Goal: Task Accomplishment & Management: Use online tool/utility

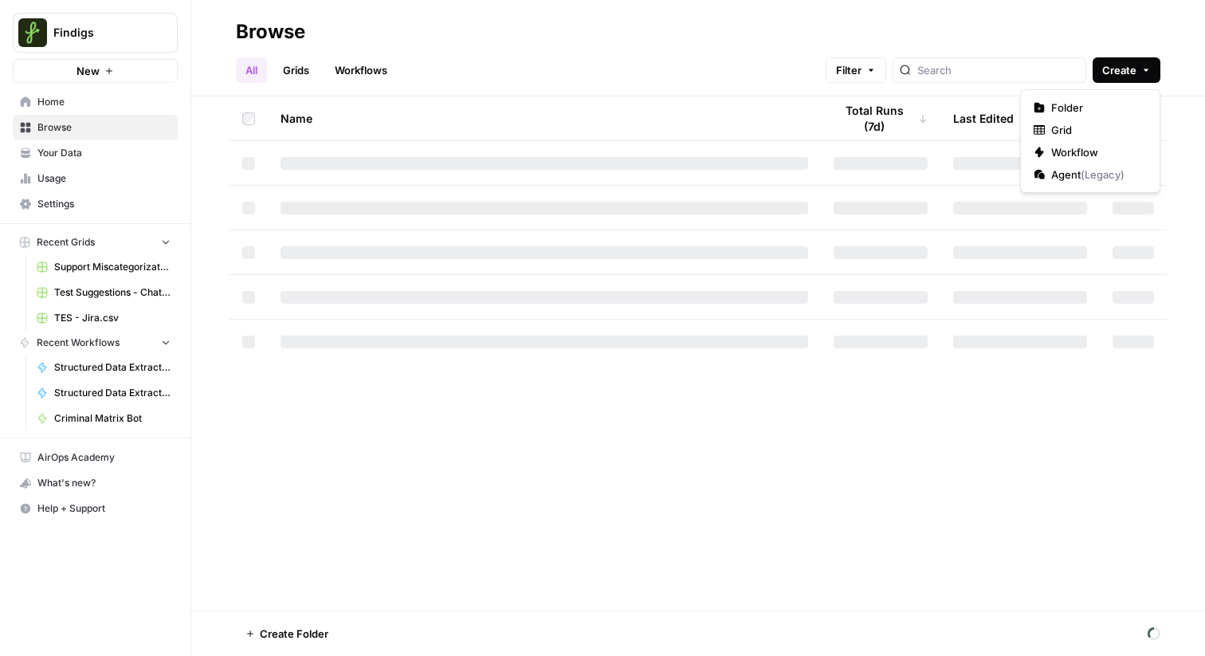
click at [1116, 73] on span "Create" at bounding box center [1119, 70] width 34 height 16
click at [1060, 143] on button "Workflow" at bounding box center [1090, 152] width 126 height 22
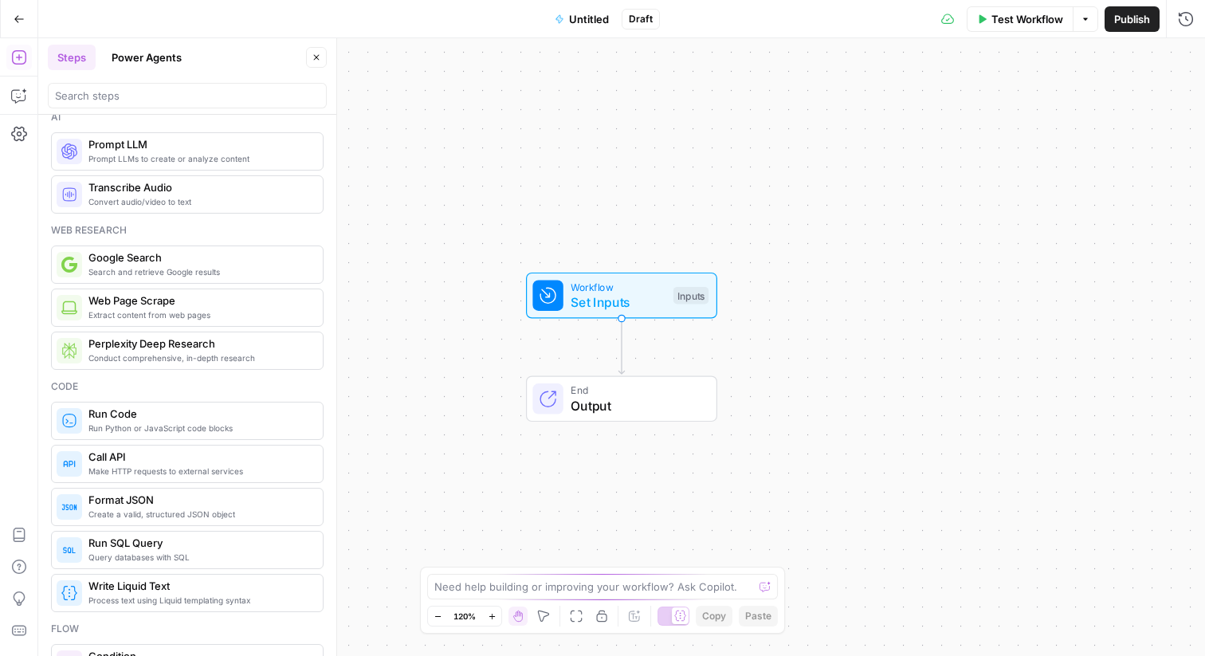
scroll to position [14, 0]
click at [177, 312] on span "Extract content from web pages" at bounding box center [199, 315] width 222 height 13
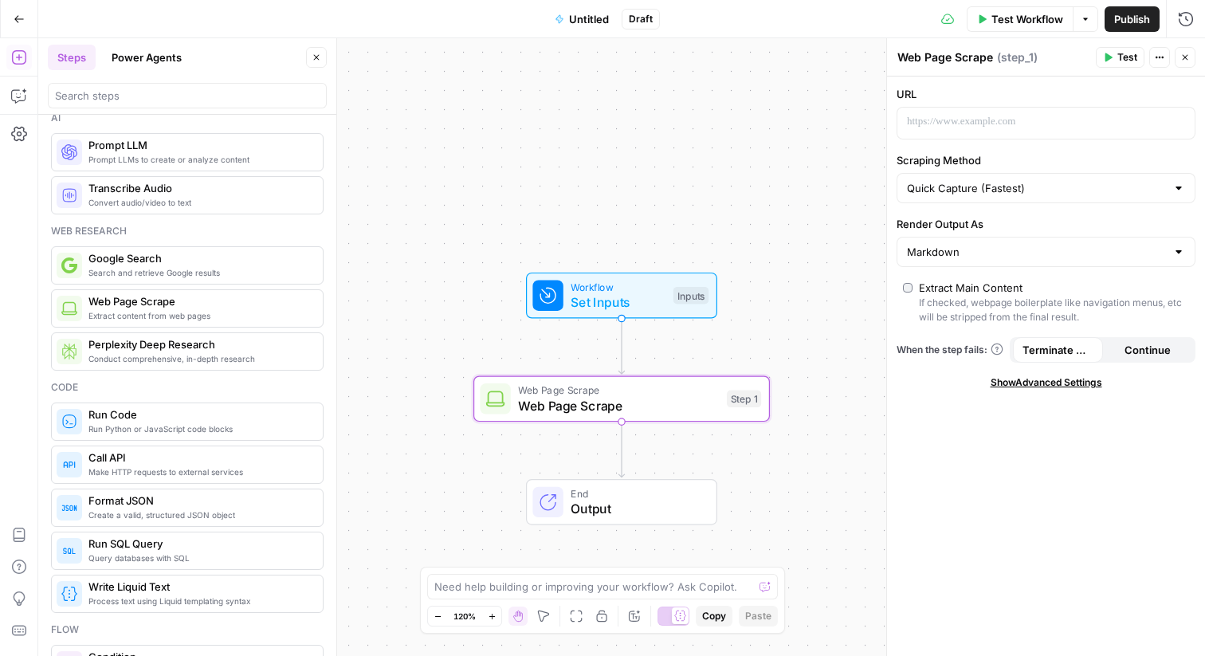
click at [945, 140] on div "URL Scraping Method Quick Capture (Fastest) Render Output As Markdown Extract M…" at bounding box center [1046, 365] width 318 height 579
click at [930, 116] on p at bounding box center [1033, 122] width 253 height 16
click at [966, 191] on input "Scraping Method" at bounding box center [1036, 188] width 259 height 16
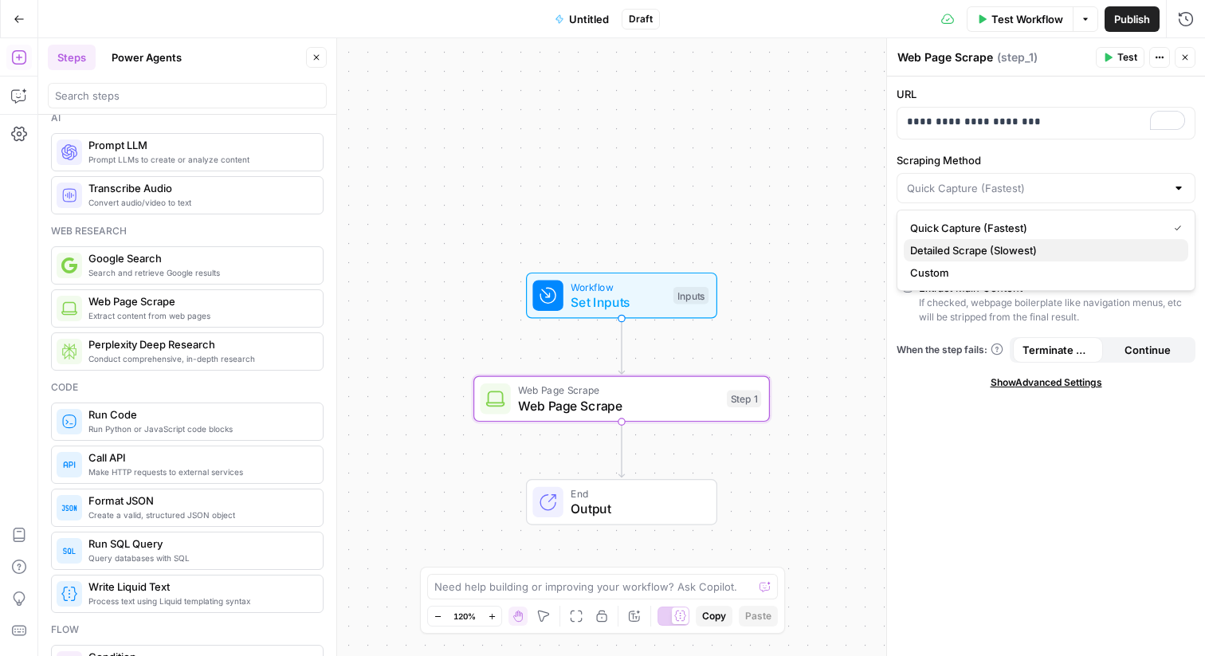
click at [963, 247] on span "Detailed Scrape (Slowest)" at bounding box center [1042, 250] width 265 height 16
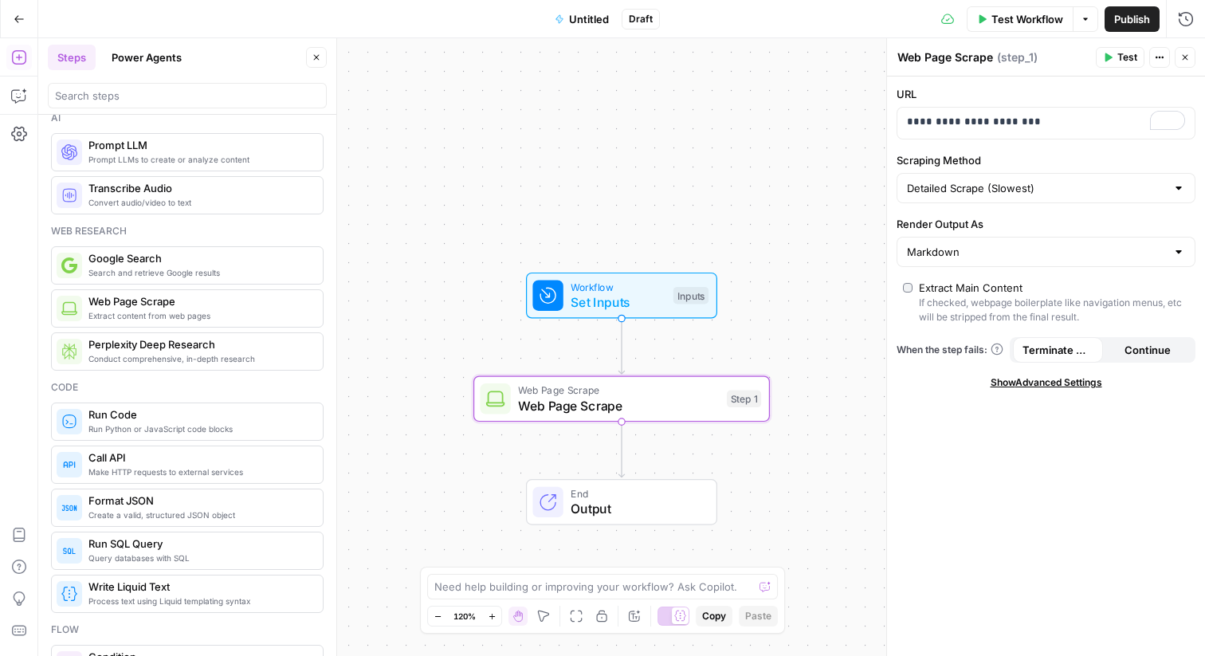
click at [957, 430] on div "**********" at bounding box center [1046, 365] width 318 height 579
click at [1093, 59] on div "Web Page Scrape Web Page Scrape ( step_1 ) Test Actions Close" at bounding box center [1045, 57] width 299 height 21
click at [1117, 59] on span "Test" at bounding box center [1127, 57] width 20 height 14
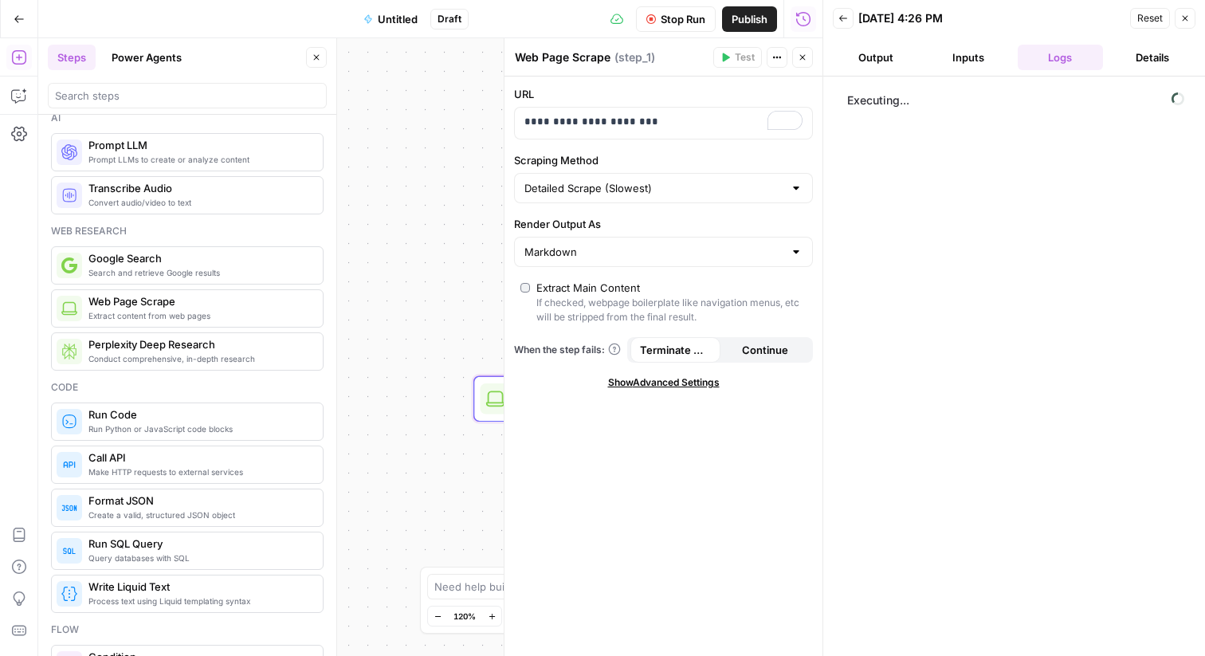
click at [684, 377] on span "Show Advanced Settings" at bounding box center [664, 382] width 112 height 14
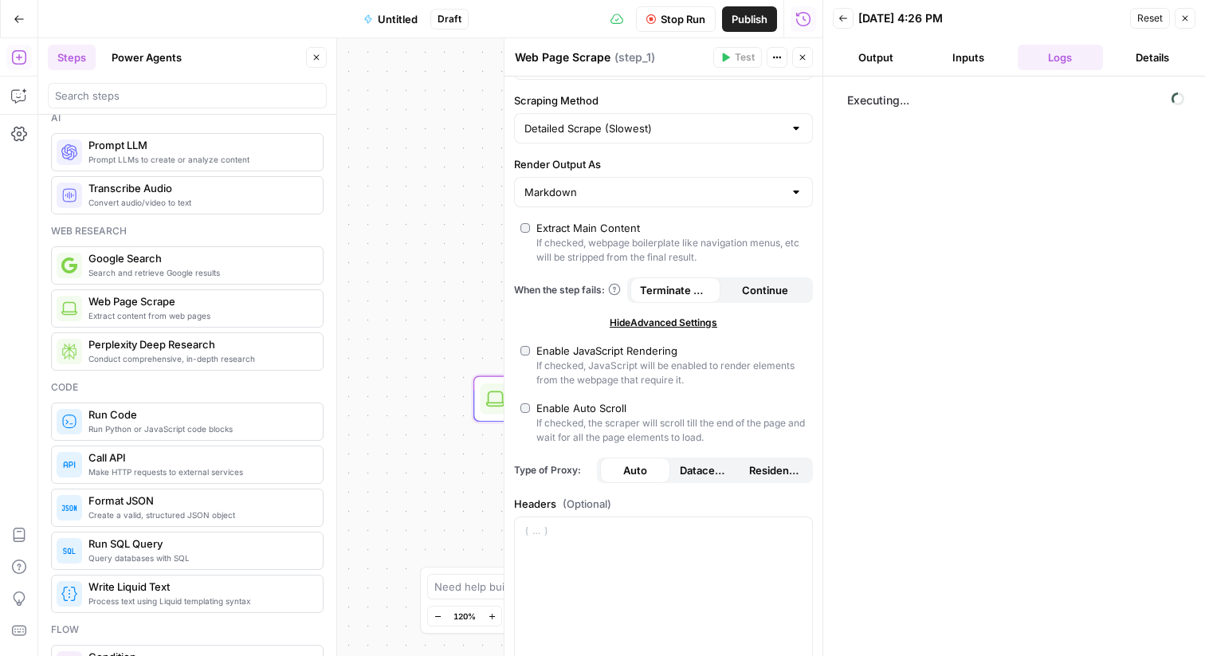
scroll to position [60, 0]
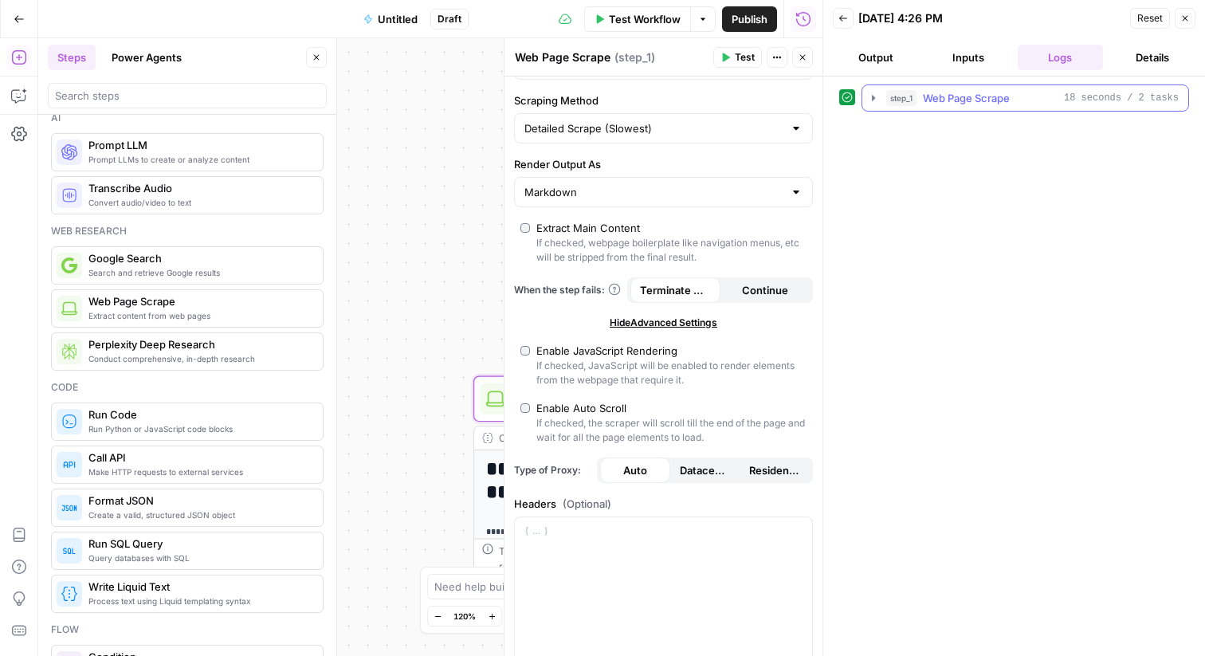
click at [873, 102] on icon "button" at bounding box center [873, 98] width 13 height 13
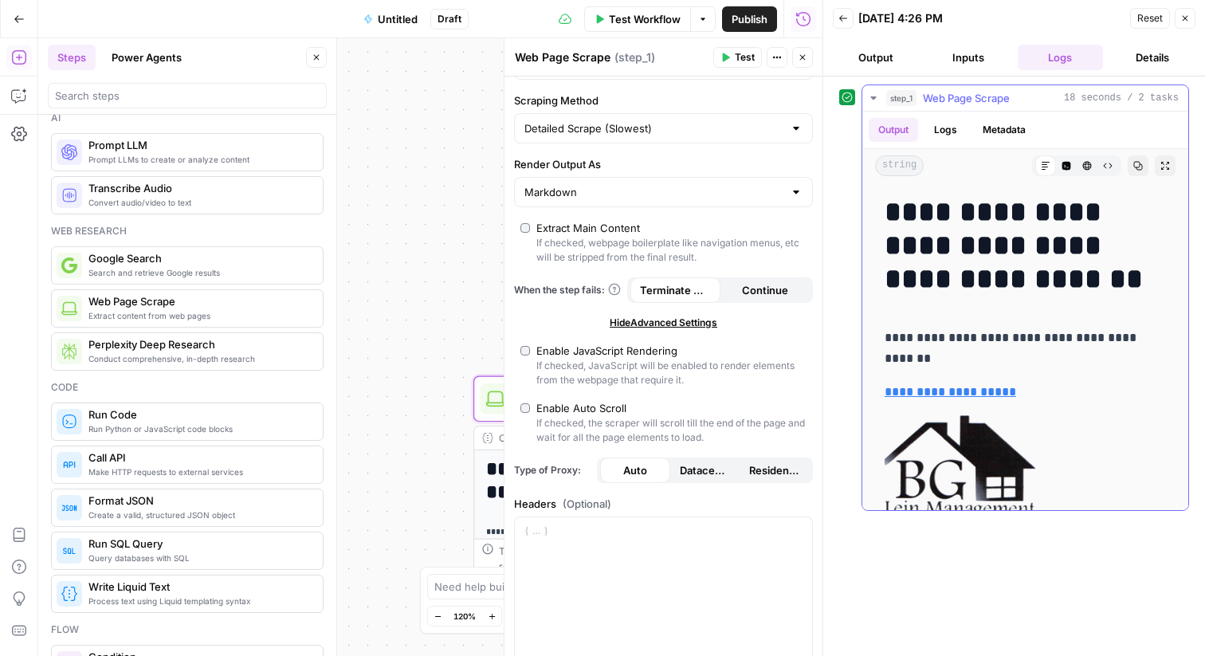
click at [873, 98] on icon "button" at bounding box center [873, 97] width 6 height 3
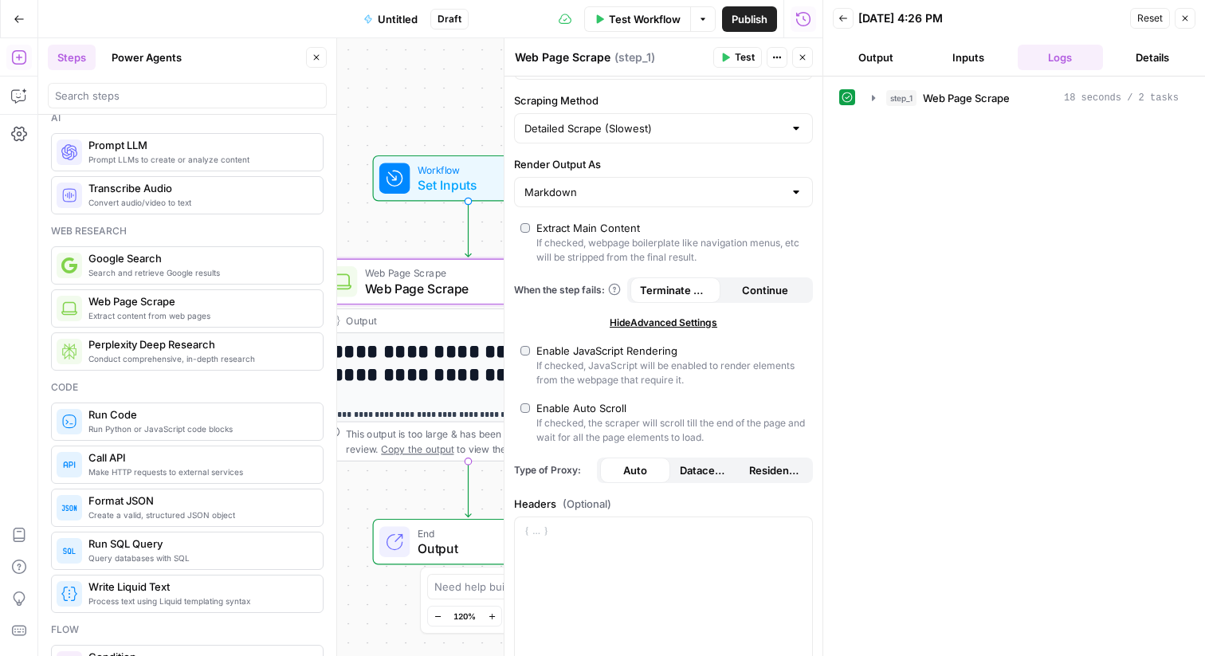
click at [385, 453] on span "Copy the output" at bounding box center [417, 448] width 73 height 11
click at [544, 355] on div "Enable JavaScript Rendering" at bounding box center [606, 351] width 141 height 16
type input "Custom"
click at [532, 410] on label "Enable Auto Scroll If checked, the scraper will scroll till the end of the page…" at bounding box center [663, 422] width 286 height 45
click at [530, 345] on label "Enable JavaScript Rendering If checked, JavaScript will be enabled to render el…" at bounding box center [663, 365] width 286 height 45
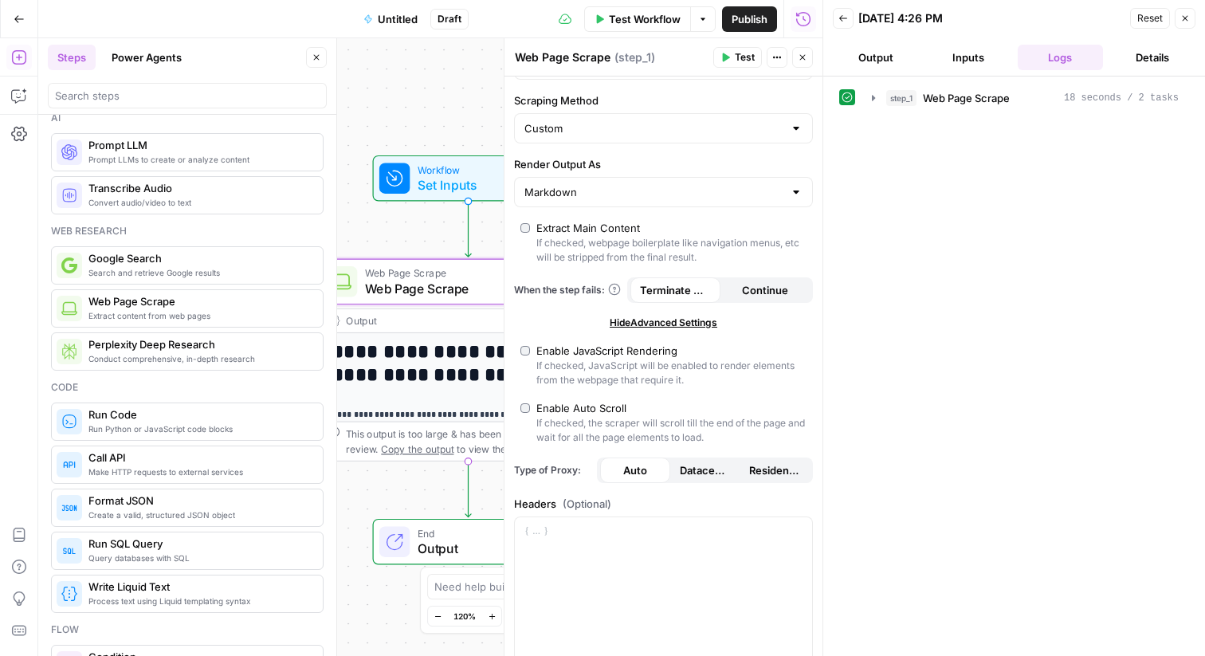
click at [602, 180] on div "Markdown" at bounding box center [663, 192] width 299 height 30
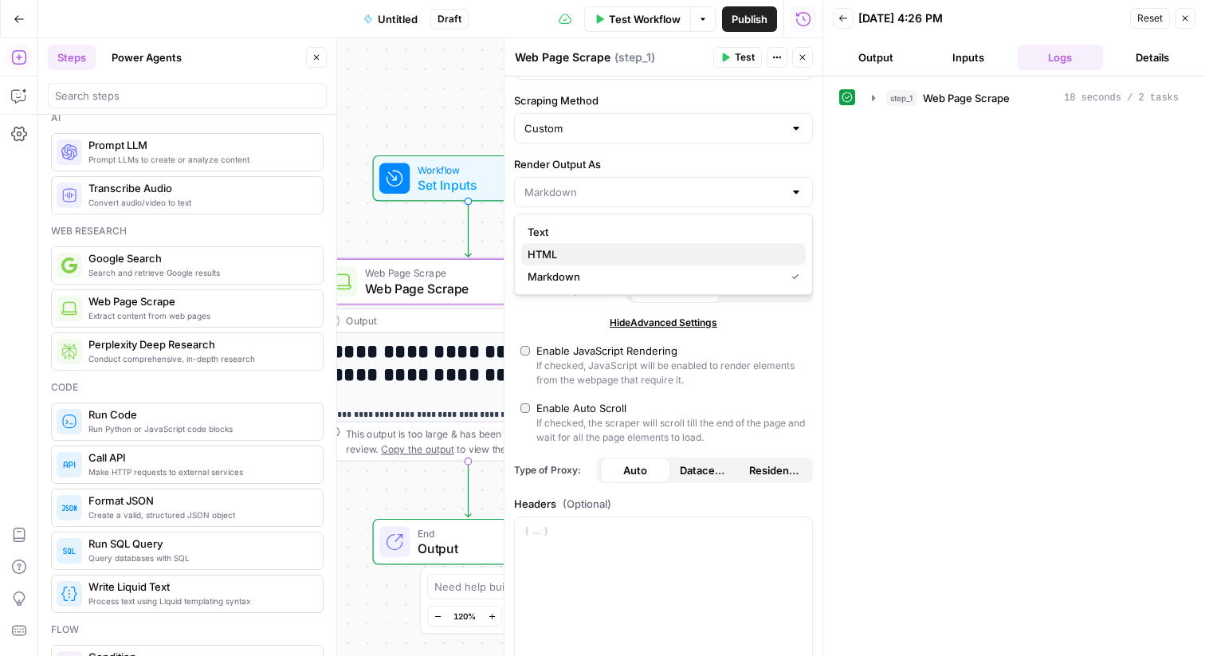
click at [585, 247] on span "HTML" at bounding box center [660, 254] width 265 height 16
type input "HTML"
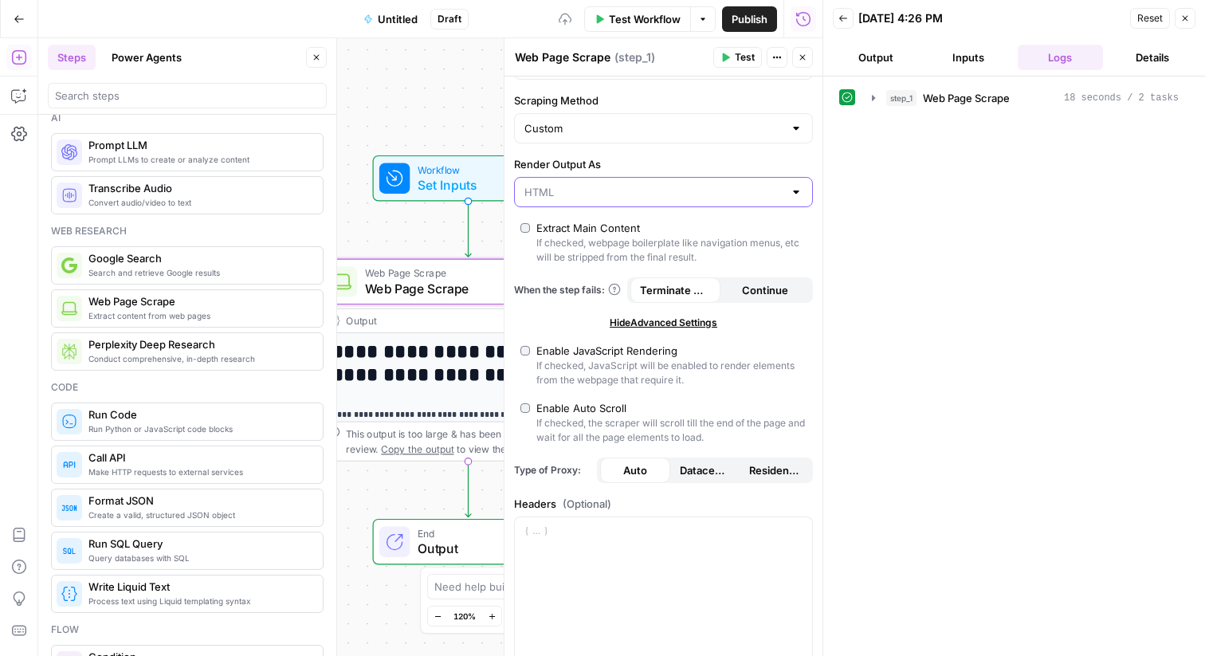
click at [641, 198] on input "Render Output As" at bounding box center [653, 192] width 259 height 16
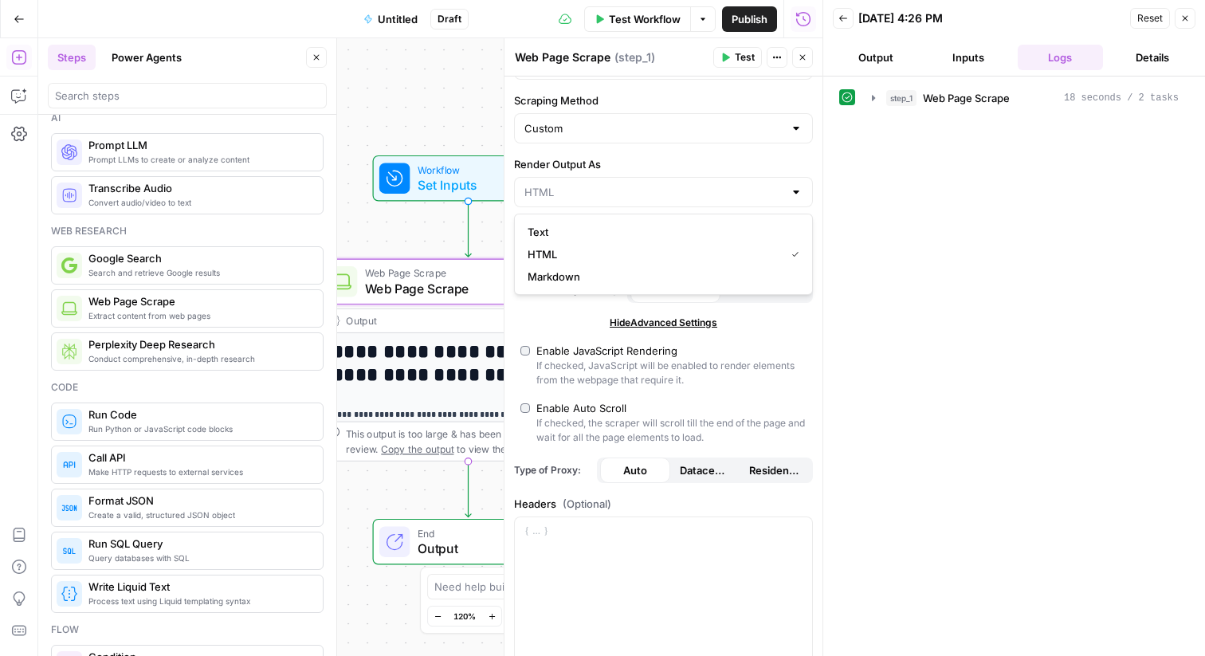
type input "HTML"
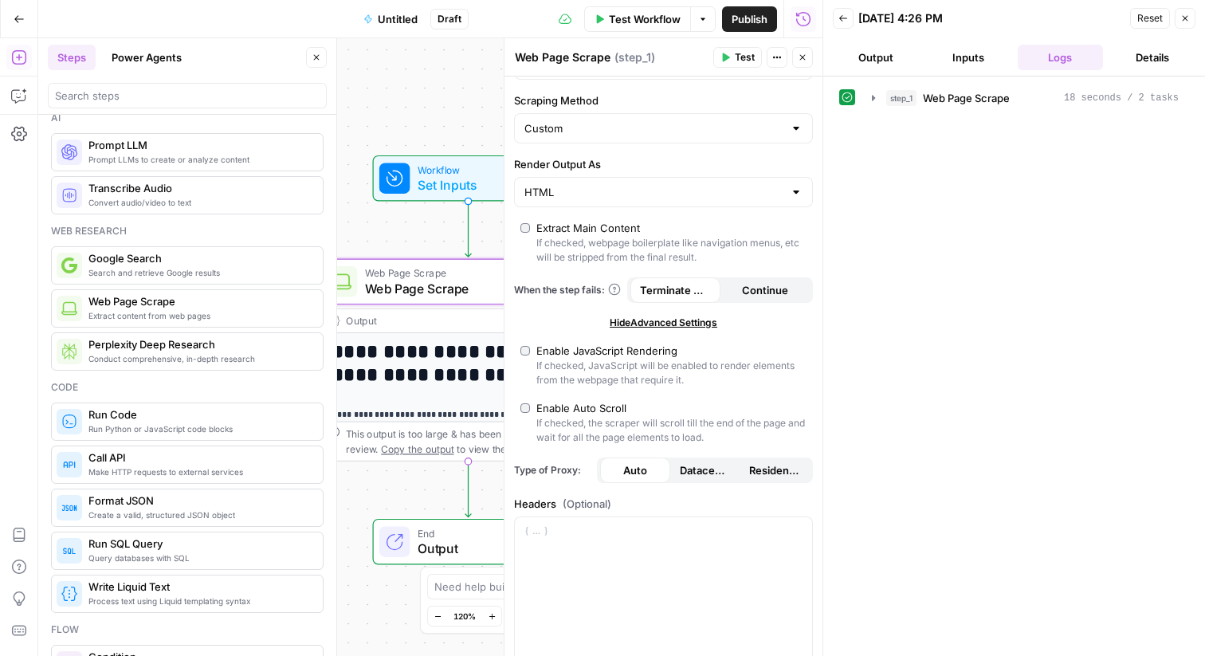
click at [866, 222] on div "step_1 Web Page Scrape 18 seconds / 2 tasks" at bounding box center [1014, 365] width 350 height 563
click at [1150, 19] on span "Reset" at bounding box center [1149, 18] width 25 height 14
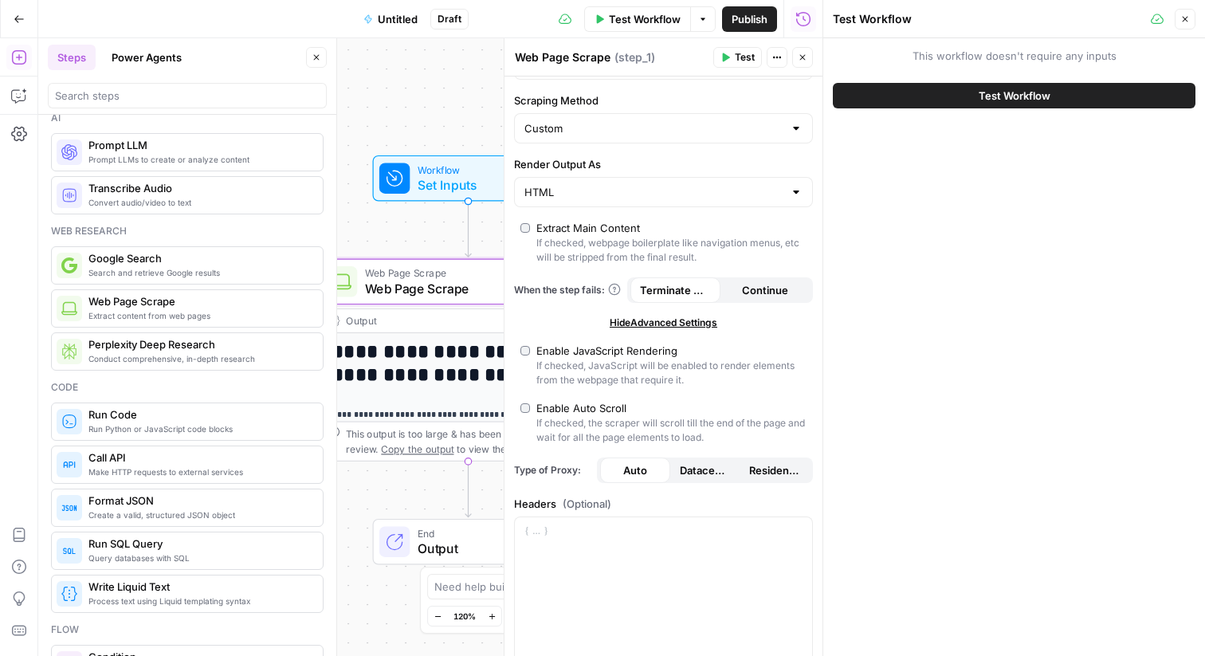
click at [1033, 104] on button "Test Workflow" at bounding box center [1014, 95] width 363 height 25
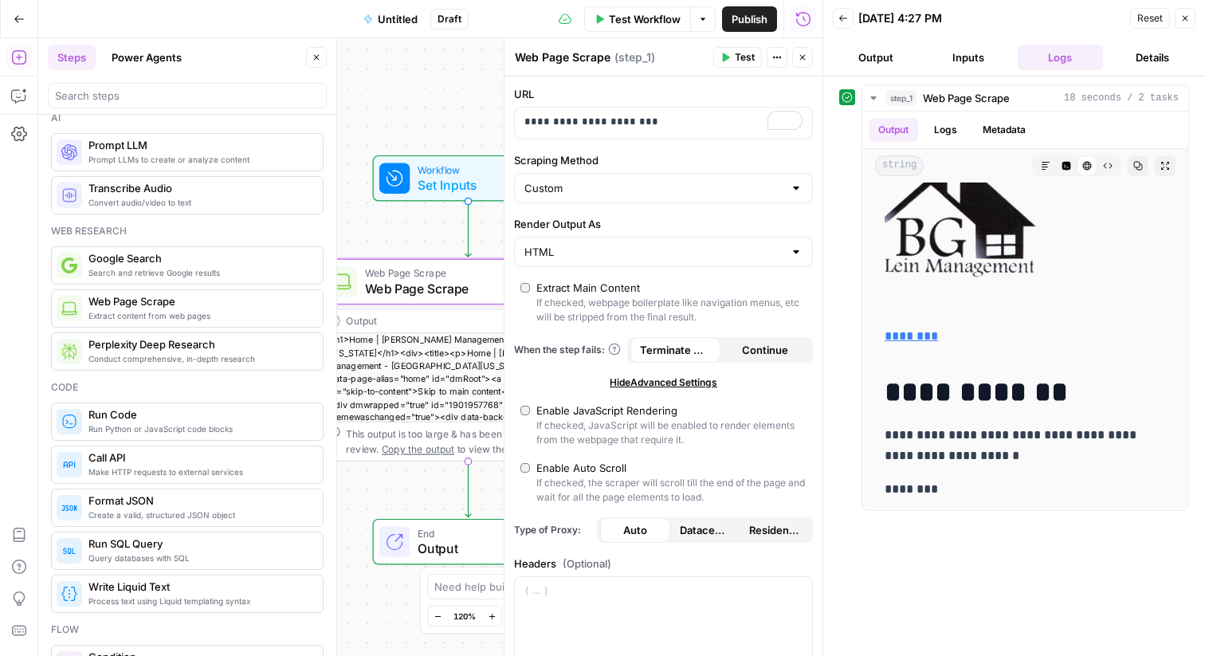
scroll to position [49, 0]
click at [402, 447] on span "Copy the output" at bounding box center [417, 448] width 73 height 11
